Goal: Transaction & Acquisition: Purchase product/service

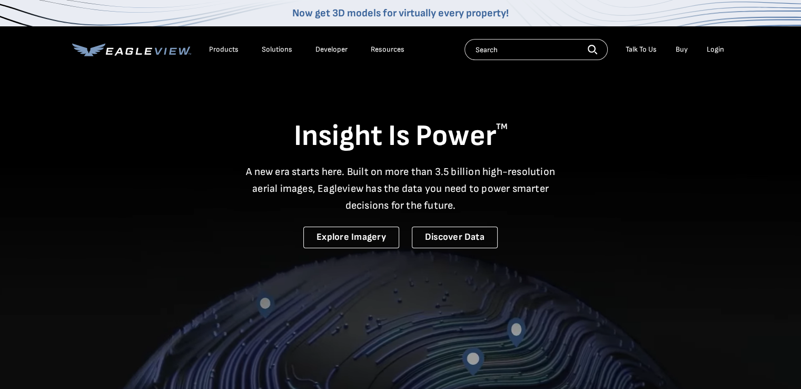
click at [549, 51] on input "text" at bounding box center [536, 49] width 143 height 21
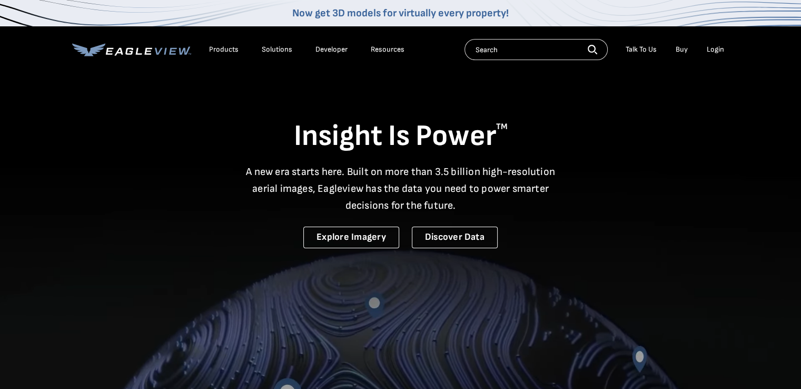
click at [712, 48] on div "Login" at bounding box center [715, 49] width 17 height 9
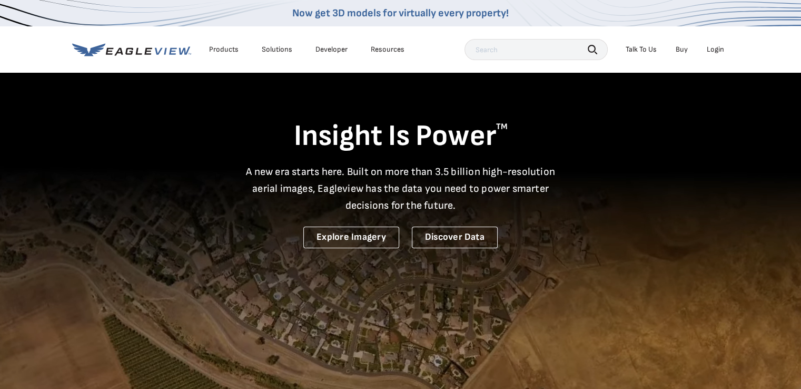
click at [519, 48] on input "text" at bounding box center [536, 49] width 143 height 21
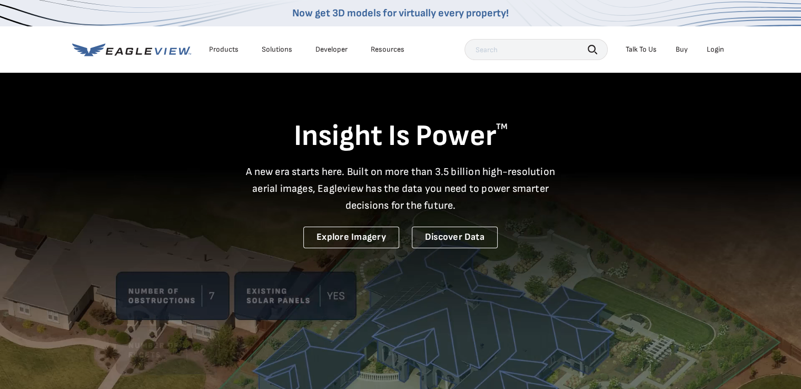
click at [718, 47] on div "Login" at bounding box center [715, 49] width 17 height 9
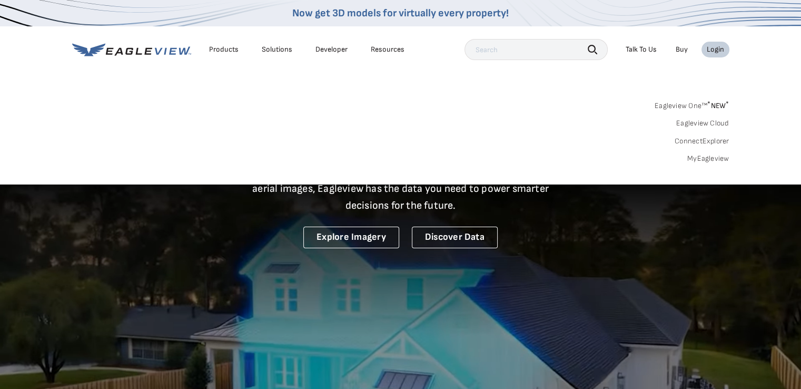
click at [685, 101] on link "Eagleview One™ * NEW *" at bounding box center [692, 104] width 75 height 12
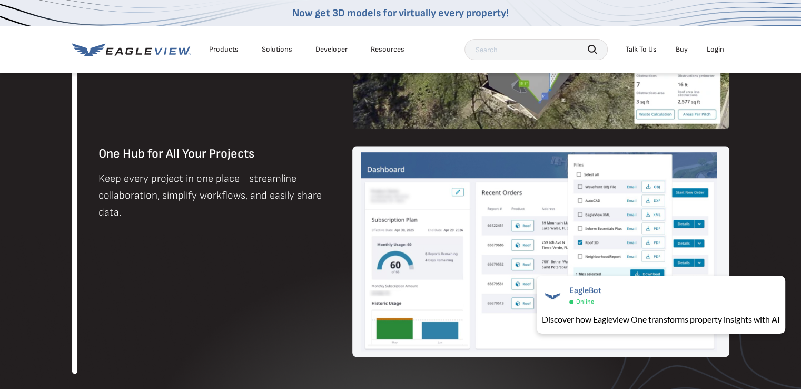
scroll to position [896, 0]
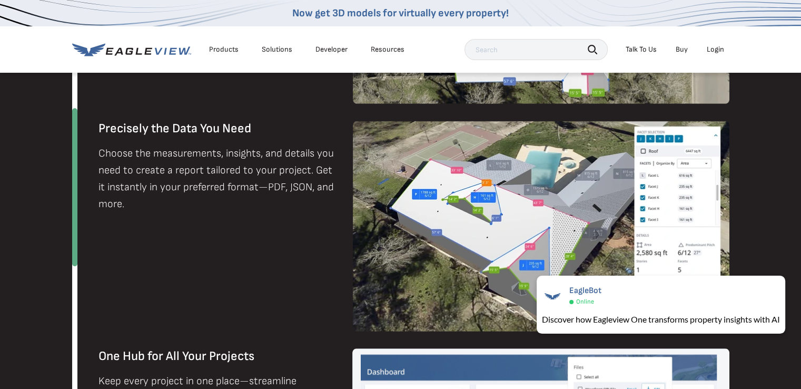
click at [512, 47] on input "text" at bounding box center [536, 49] width 143 height 21
click at [683, 48] on link "Buy" at bounding box center [682, 49] width 12 height 9
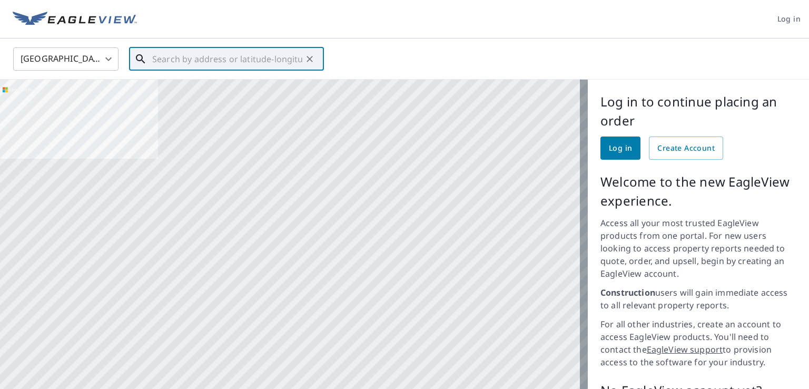
click at [208, 55] on input "text" at bounding box center [227, 59] width 150 height 30
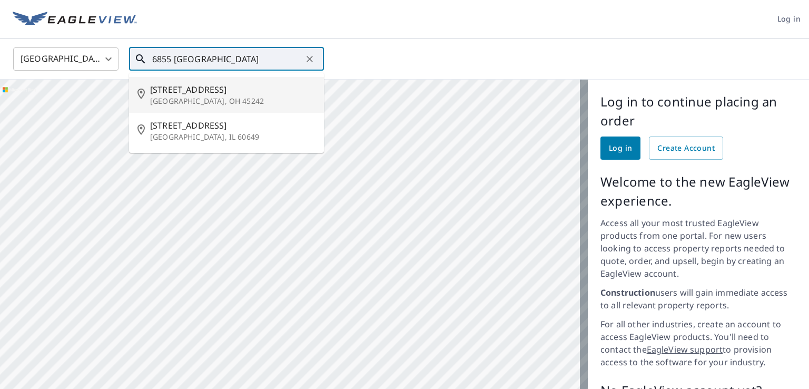
click at [165, 90] on span "[STREET_ADDRESS]" at bounding box center [232, 89] width 165 height 13
type input "[STREET_ADDRESS]"
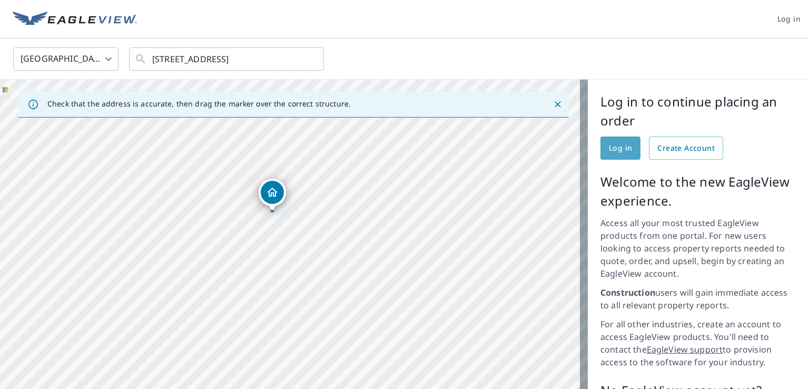
click at [616, 145] on span "Log in" at bounding box center [620, 148] width 23 height 13
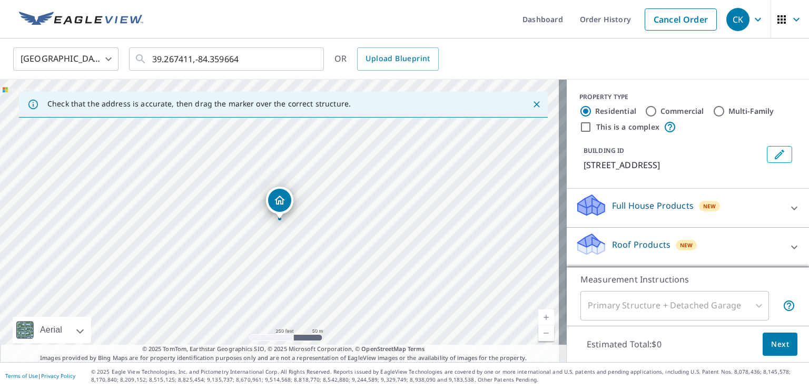
click at [647, 110] on input "Commercial" at bounding box center [651, 111] width 13 height 13
radio input "true"
type input "4"
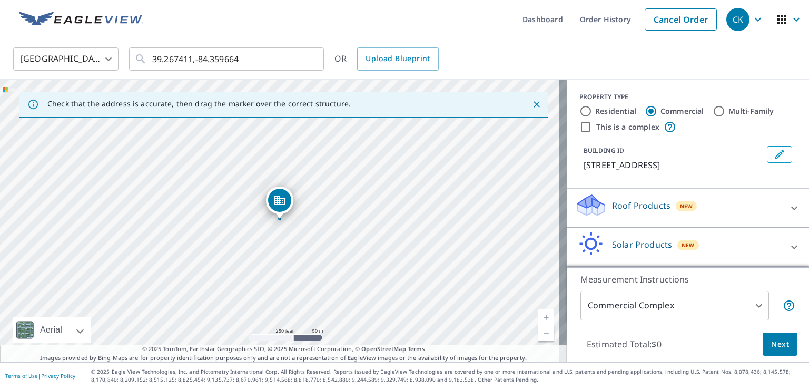
click at [633, 206] on p "Roof Products" at bounding box center [641, 205] width 58 height 13
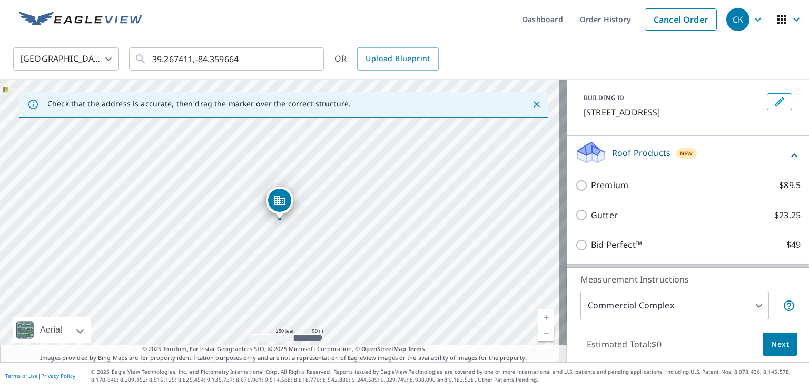
scroll to position [89, 0]
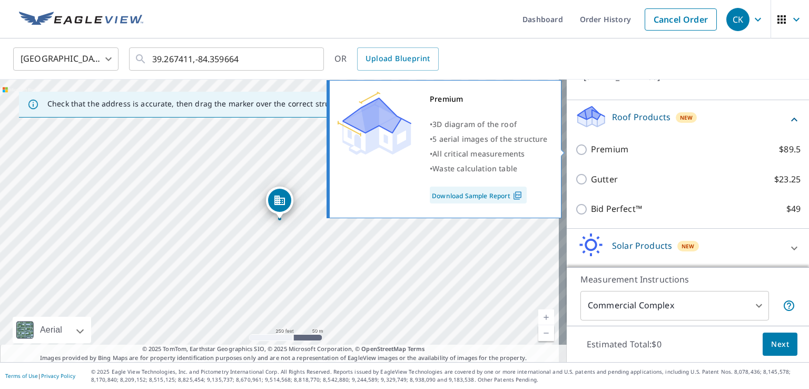
click at [575, 148] on input "Premium $89.5" at bounding box center [583, 149] width 16 height 13
checkbox input "true"
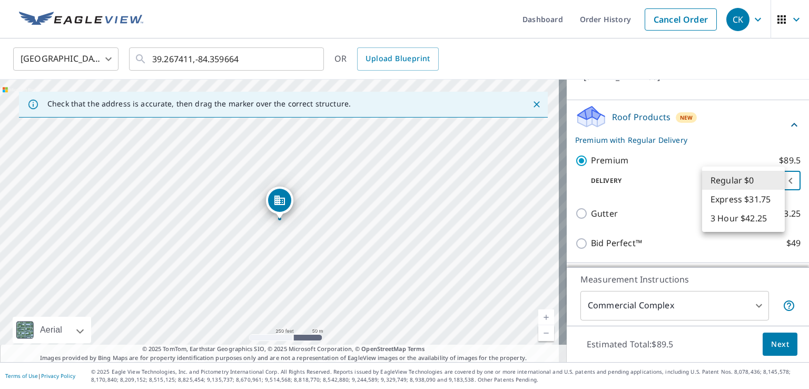
click at [738, 181] on body "CK CK Dashboard Order History Cancel Order CK United States US ​ 39.267411,-84.…" at bounding box center [404, 194] width 809 height 389
click at [741, 219] on li "3 Hour $42.25" at bounding box center [743, 218] width 83 height 19
type input "7"
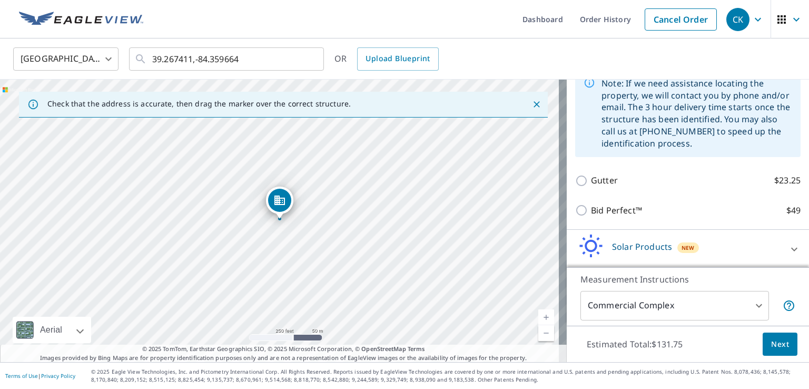
scroll to position [214, 0]
click at [771, 341] on span "Next" at bounding box center [780, 344] width 18 height 13
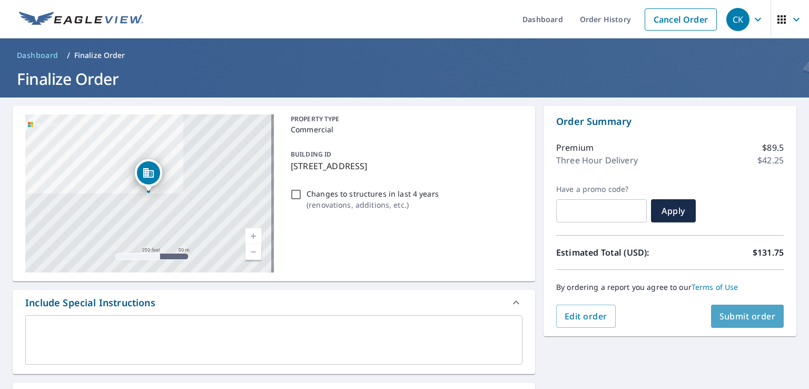
click at [740, 313] on span "Submit order" at bounding box center [748, 316] width 56 height 12
checkbox input "true"
